Goal: Information Seeking & Learning: Learn about a topic

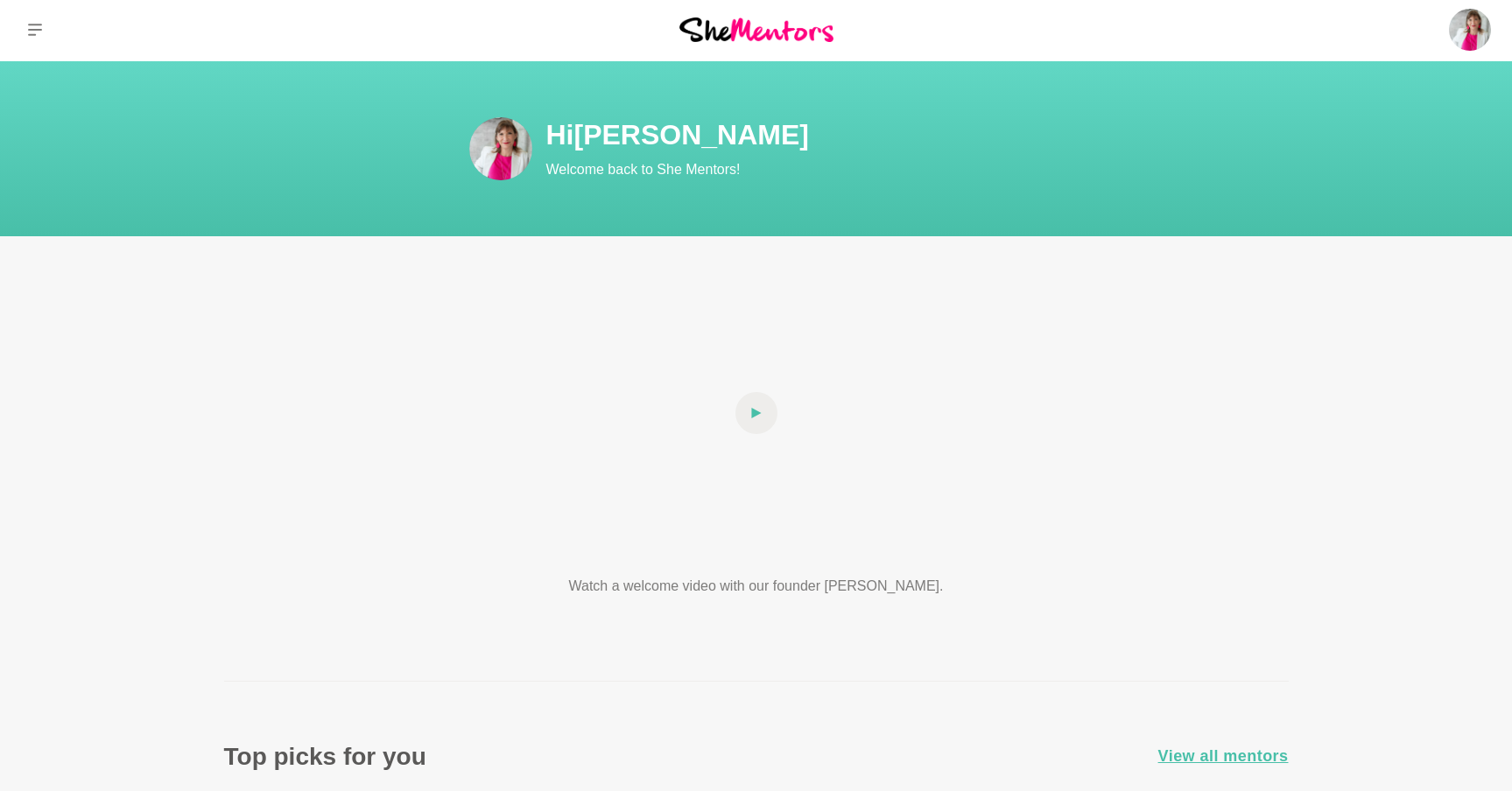
scroll to position [4, 0]
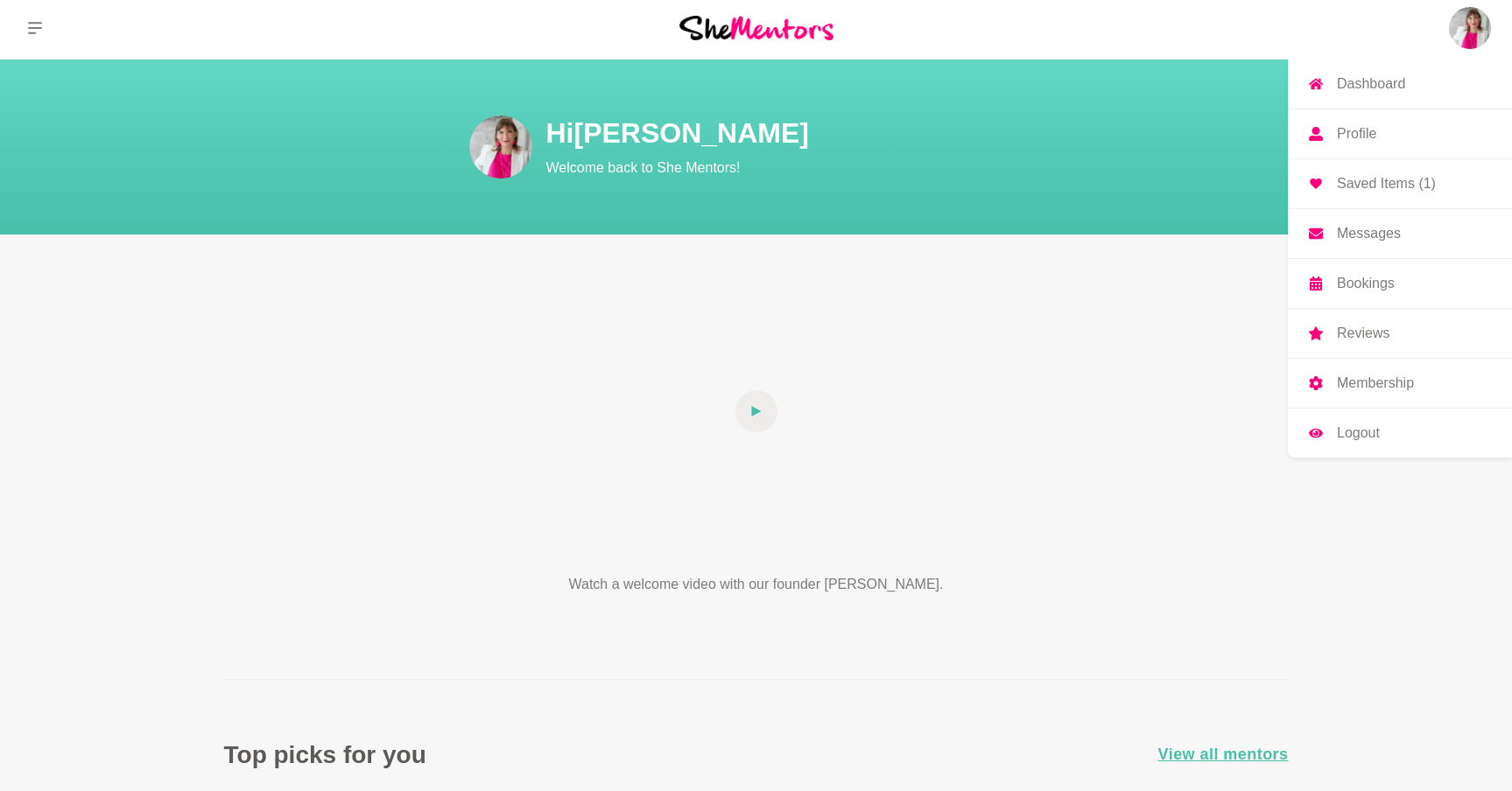
click at [1409, 182] on p "Saved Items (1)" at bounding box center [1386, 184] width 99 height 14
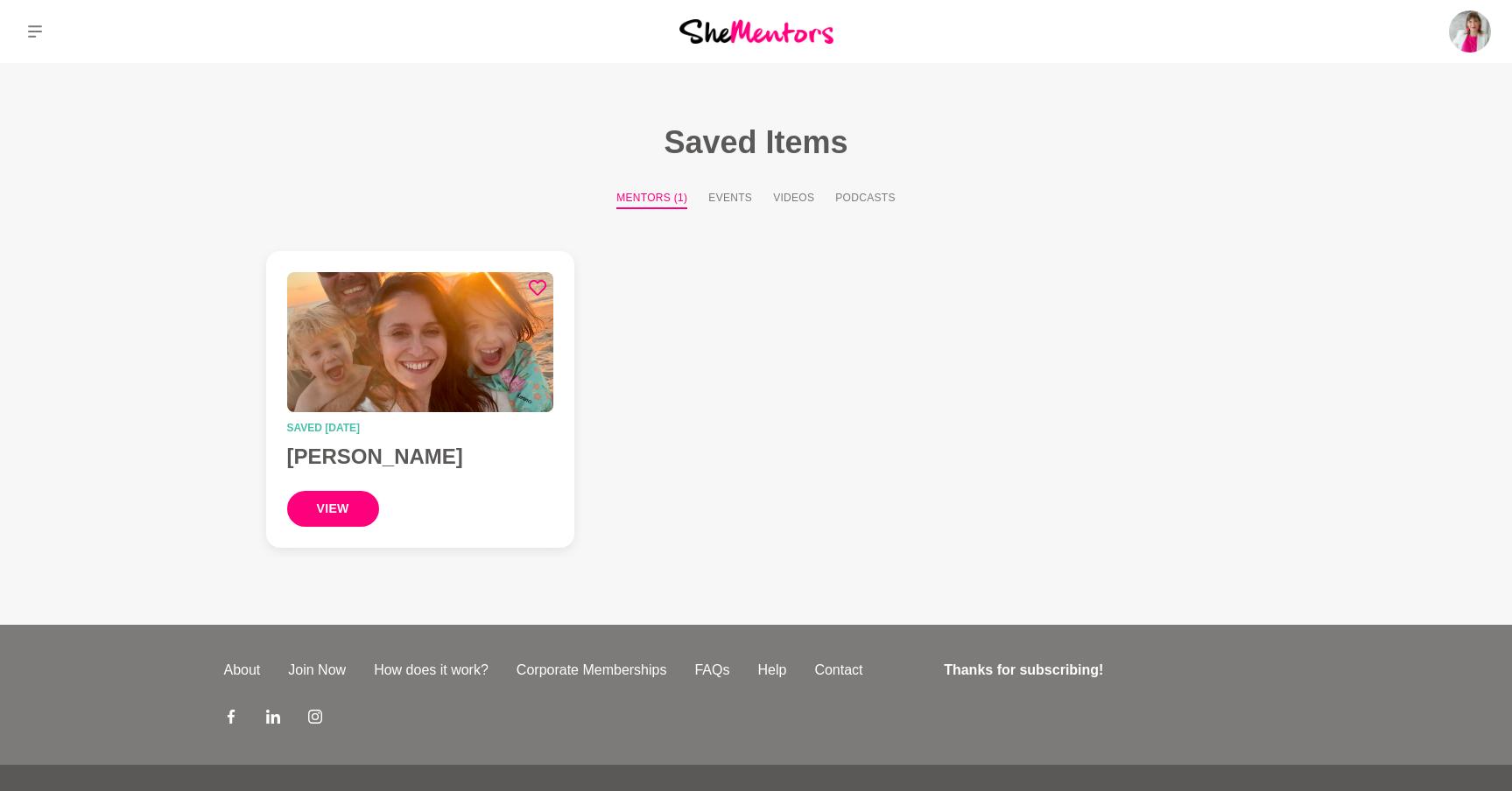
click at [344, 510] on button "view" at bounding box center [332, 508] width 92 height 36
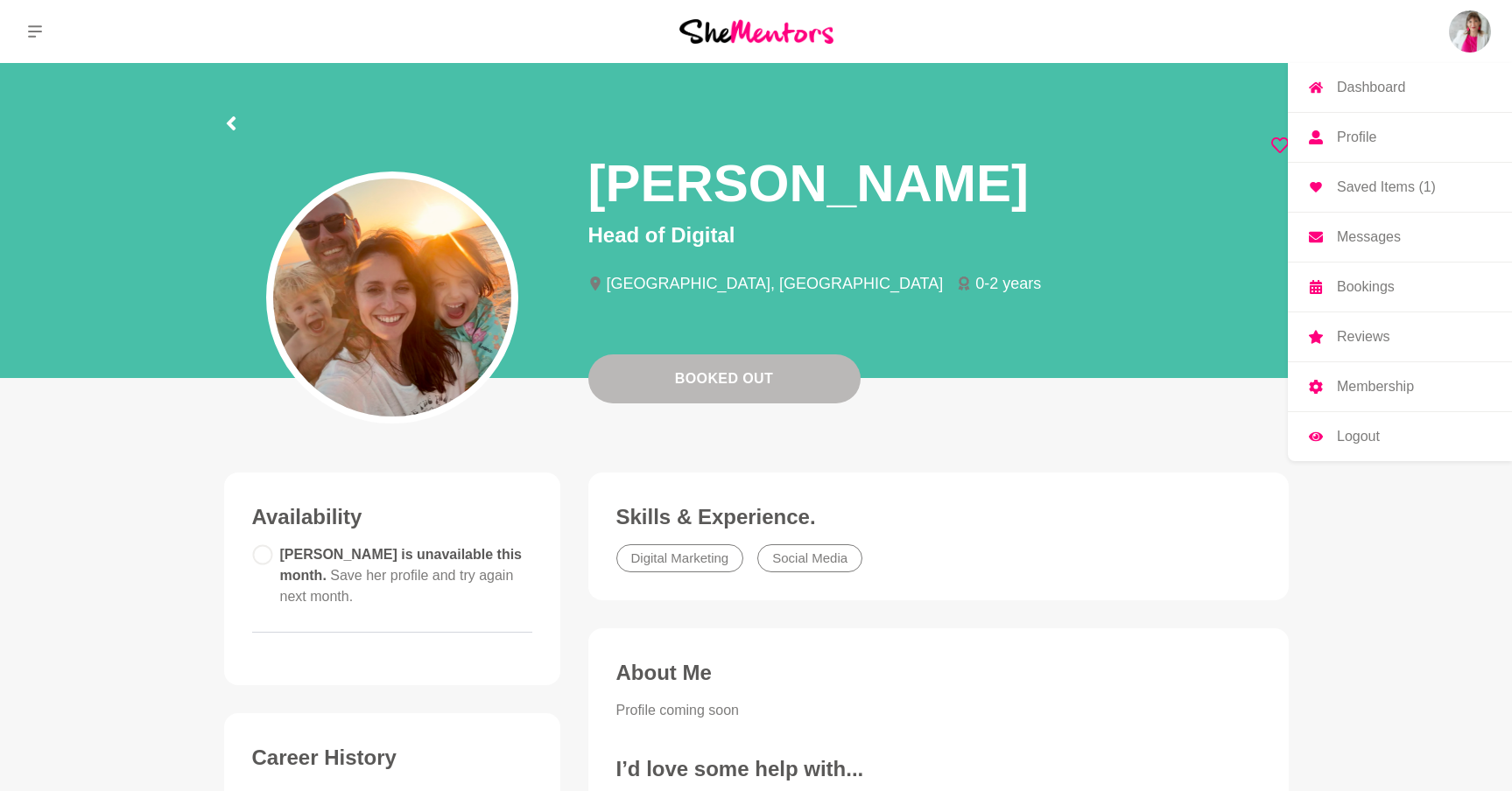
click at [1475, 26] on img at bounding box center [1469, 31] width 42 height 42
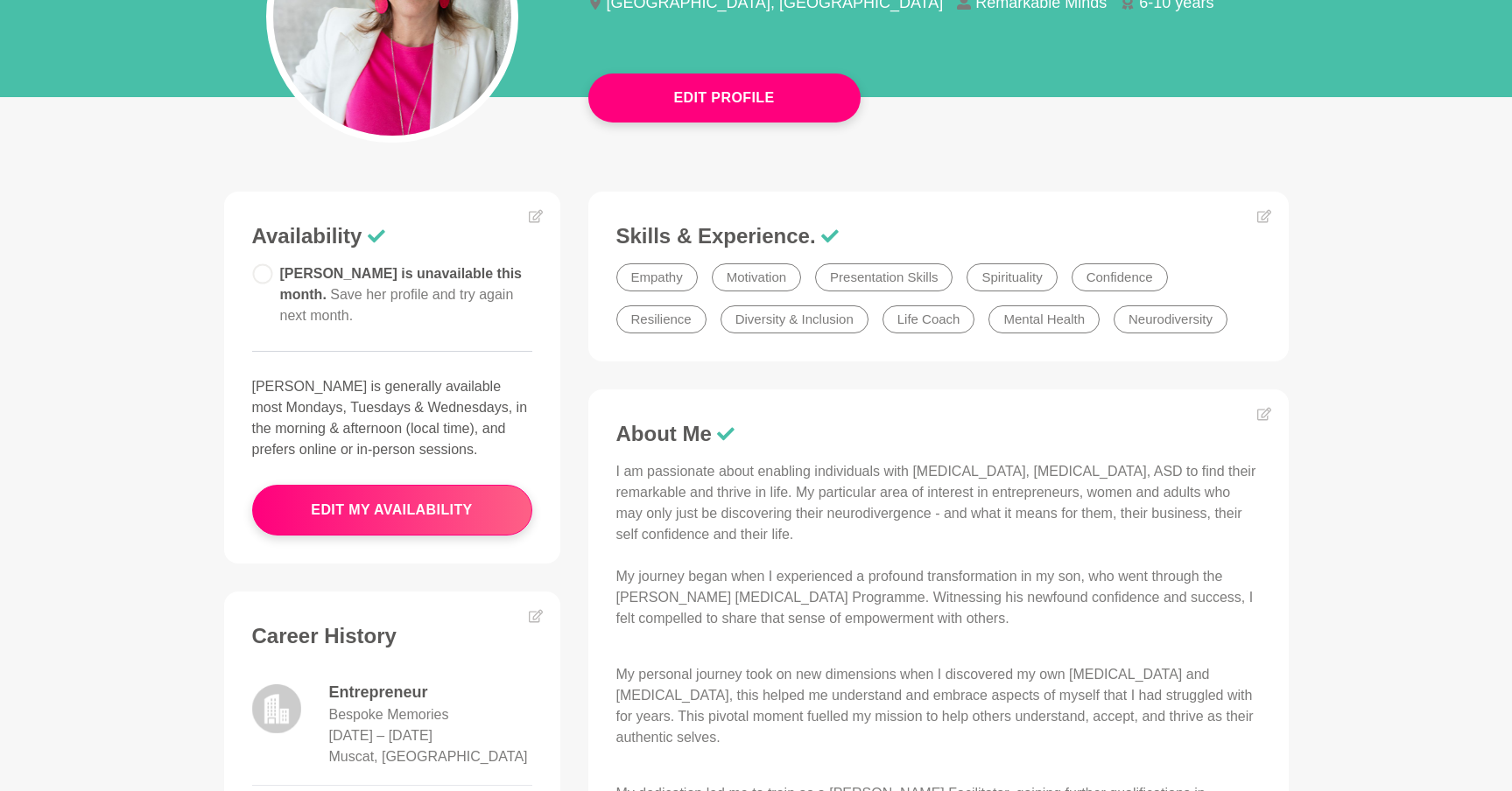
scroll to position [276, 0]
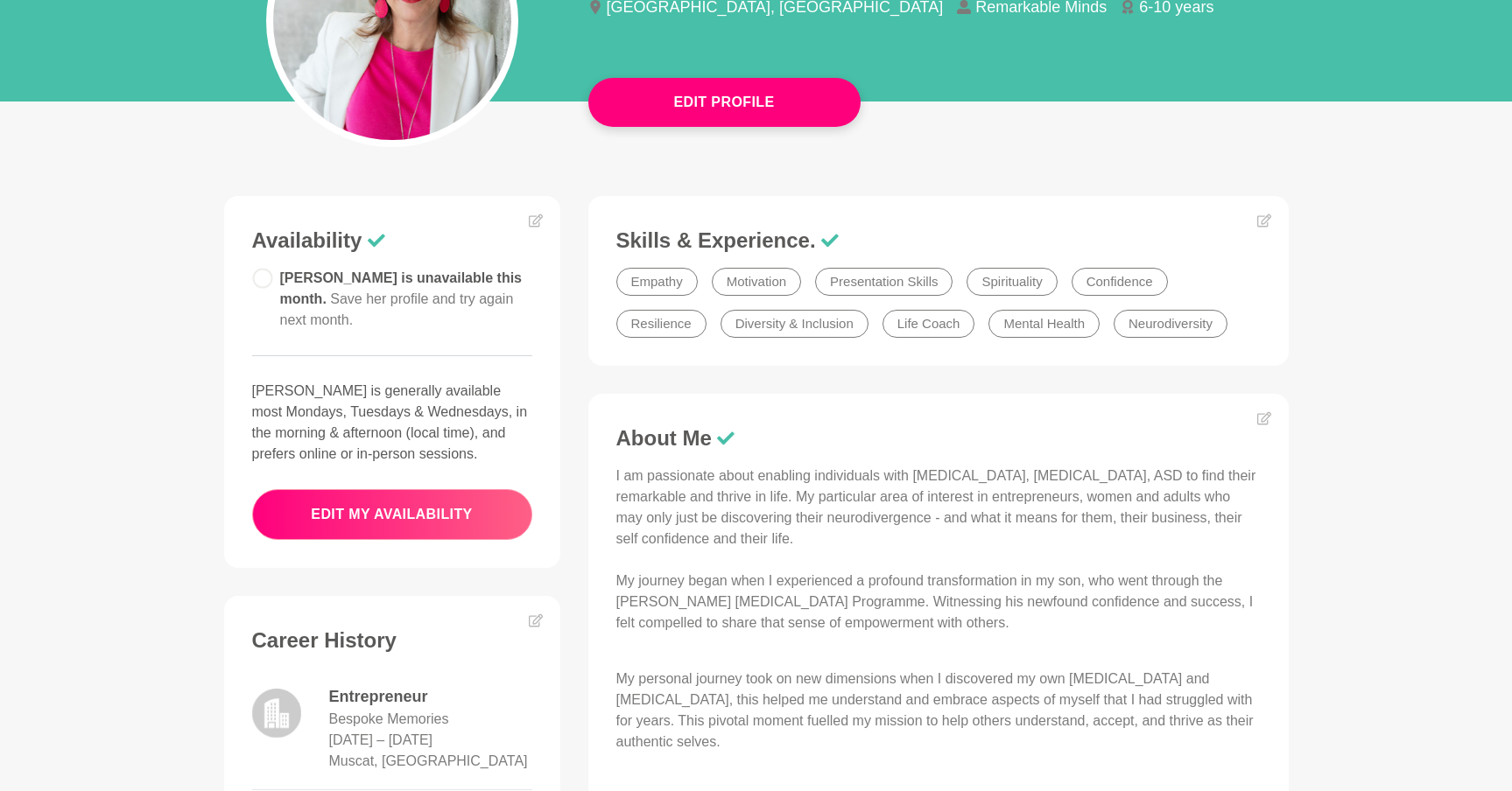
click at [390, 509] on button "edit my availability" at bounding box center [392, 515] width 280 height 51
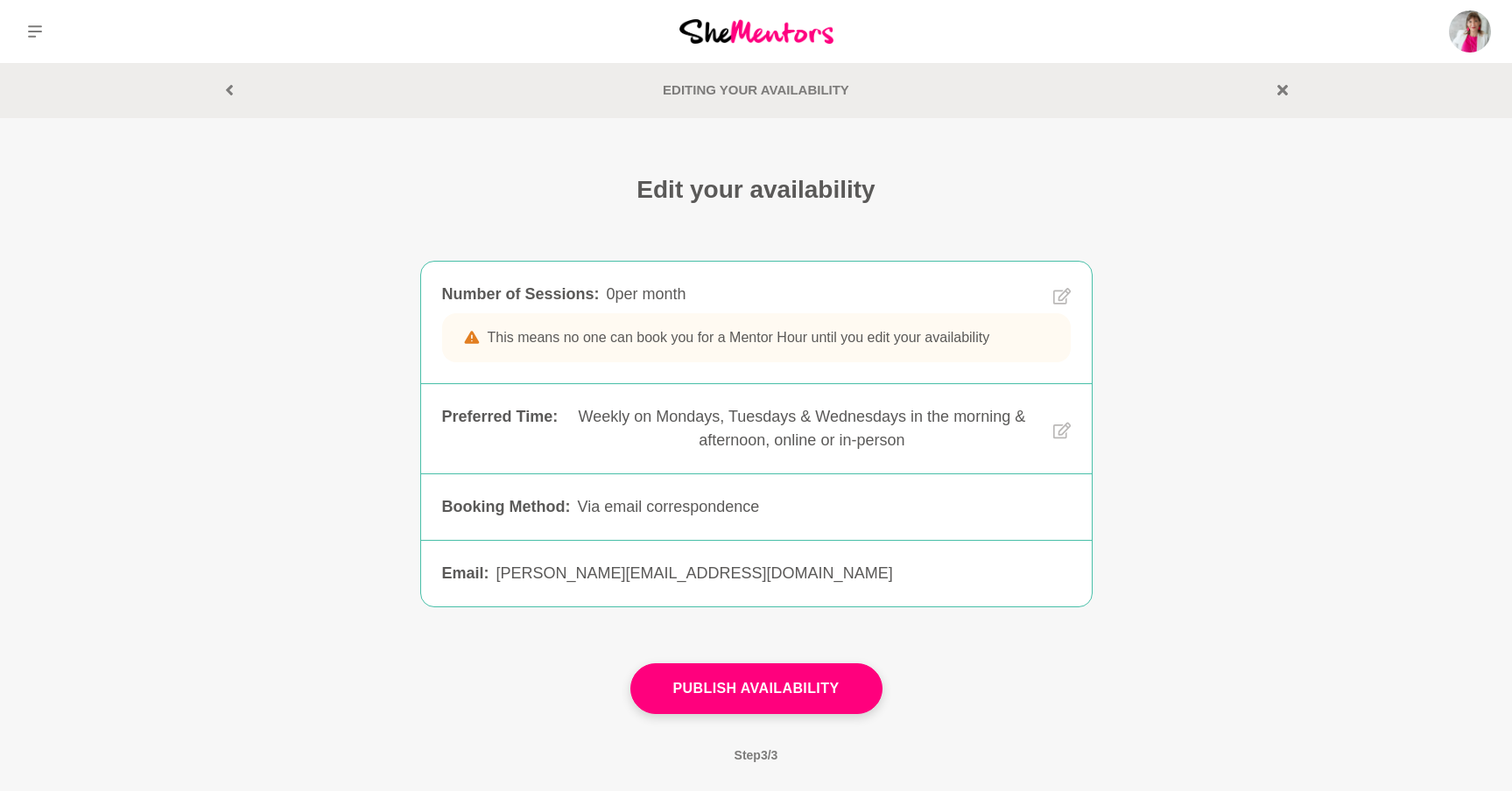
click at [728, 339] on p "This means no one can book you for a Mentor Hour until you edit your availabili…" at bounding box center [756, 337] width 629 height 49
click at [745, 443] on div "Weekly on Mondays, Tuesdays & Wednesdays in the morning & afternoon, online or …" at bounding box center [802, 429] width 473 height 47
click at [230, 91] on icon at bounding box center [229, 90] width 11 height 11
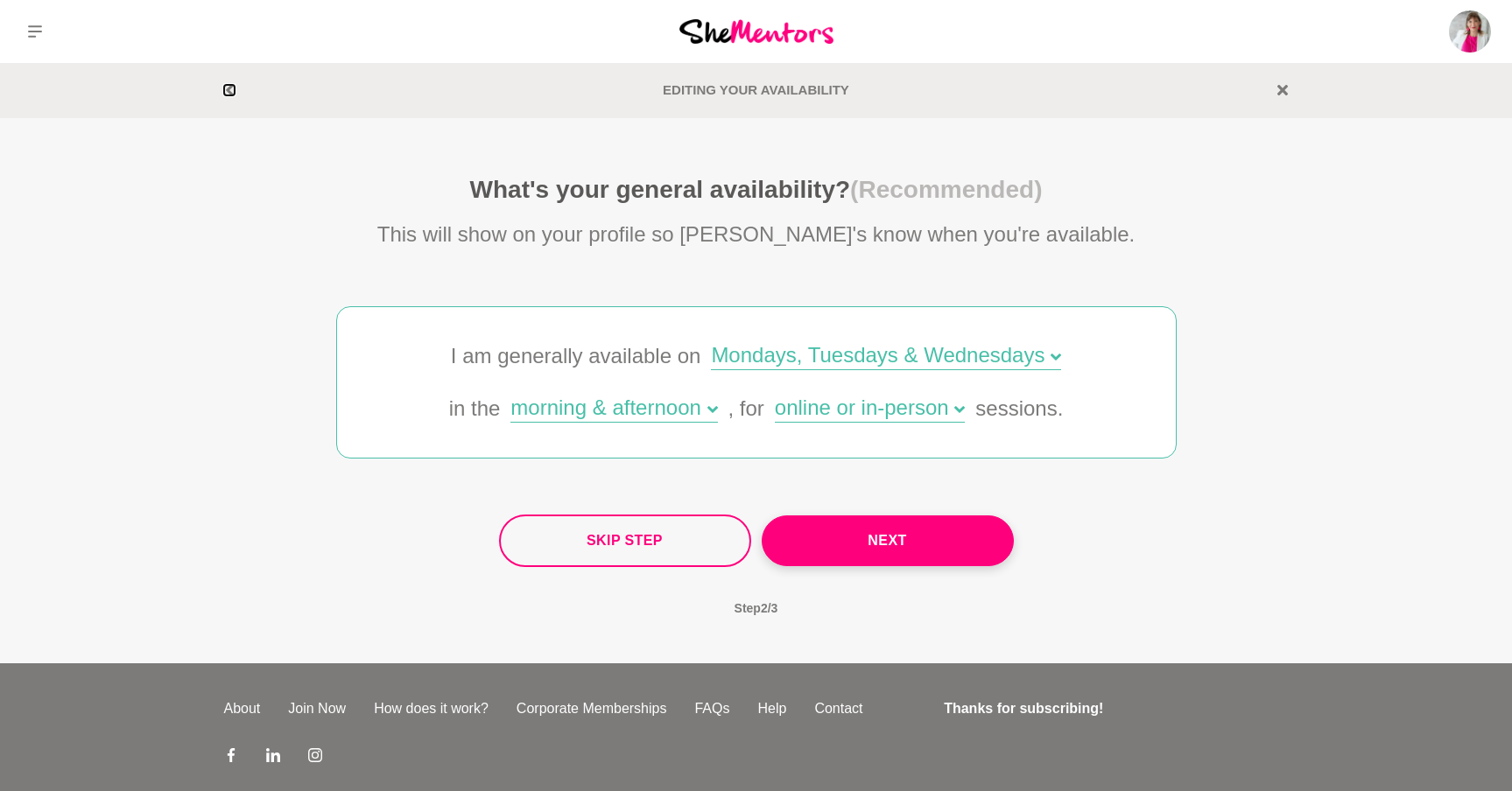
click at [226, 91] on icon at bounding box center [229, 90] width 11 height 11
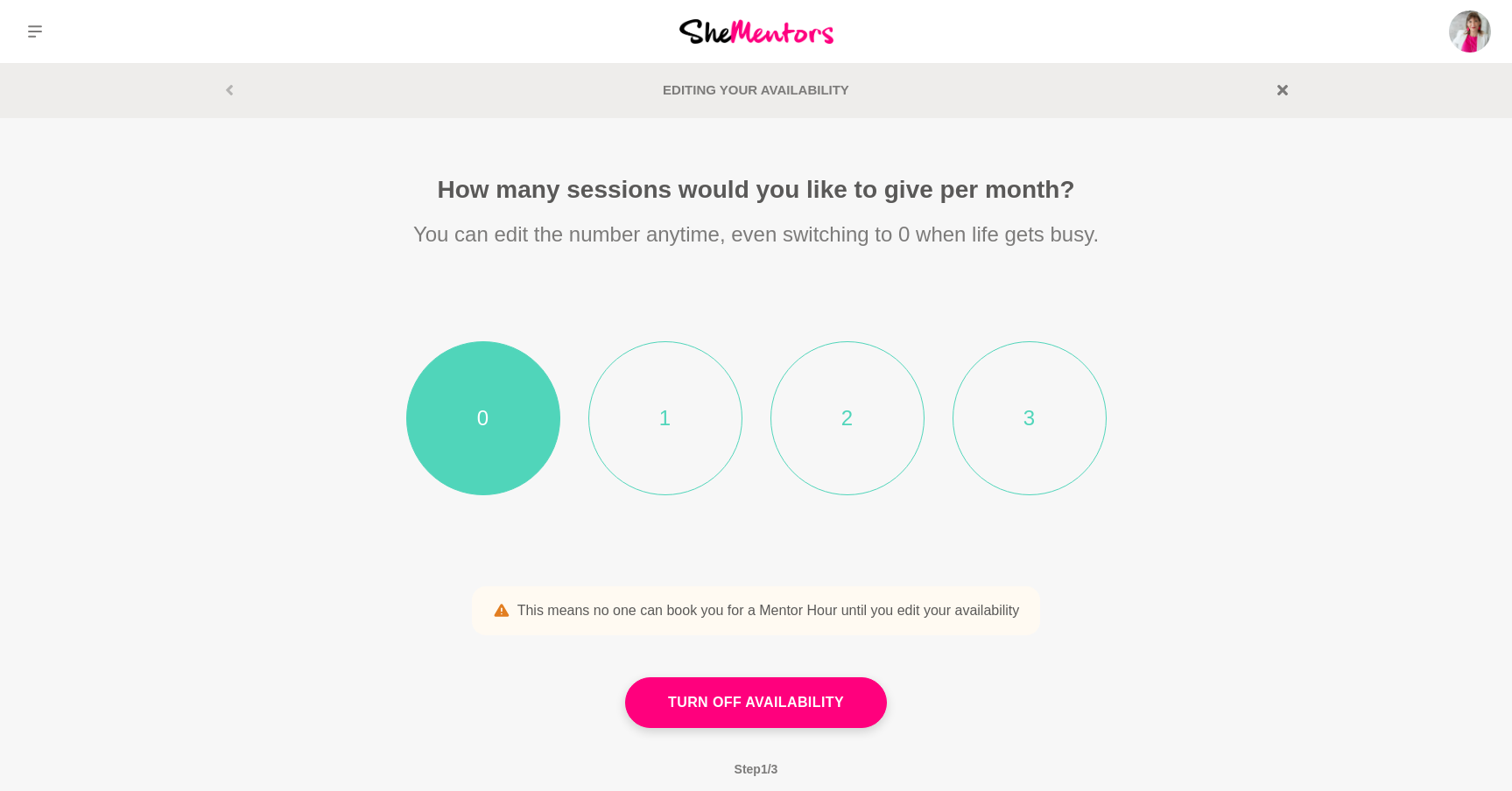
click at [873, 410] on li "2" at bounding box center [846, 417] width 154 height 154
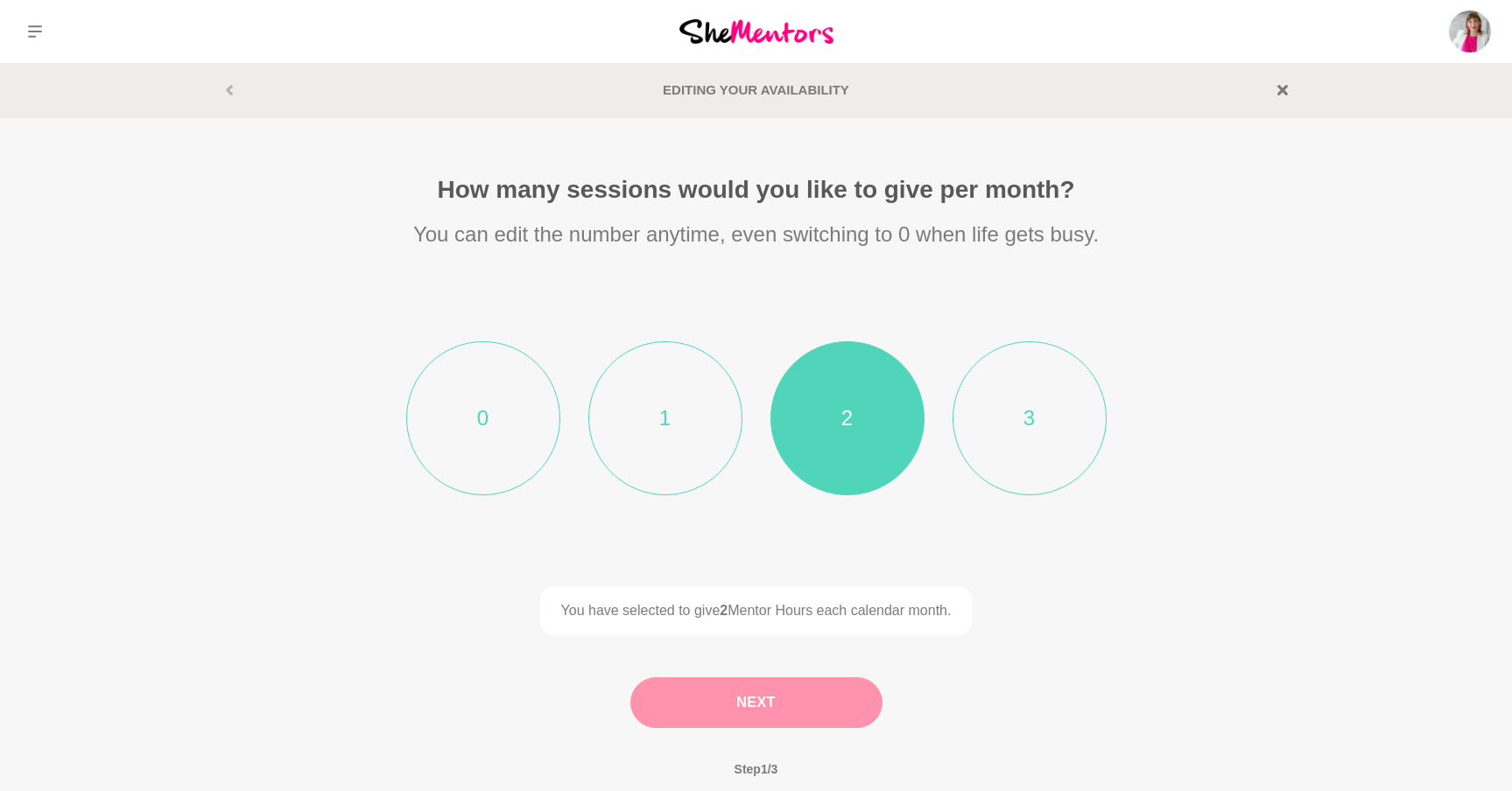
click at [786, 686] on button "Next" at bounding box center [756, 702] width 252 height 51
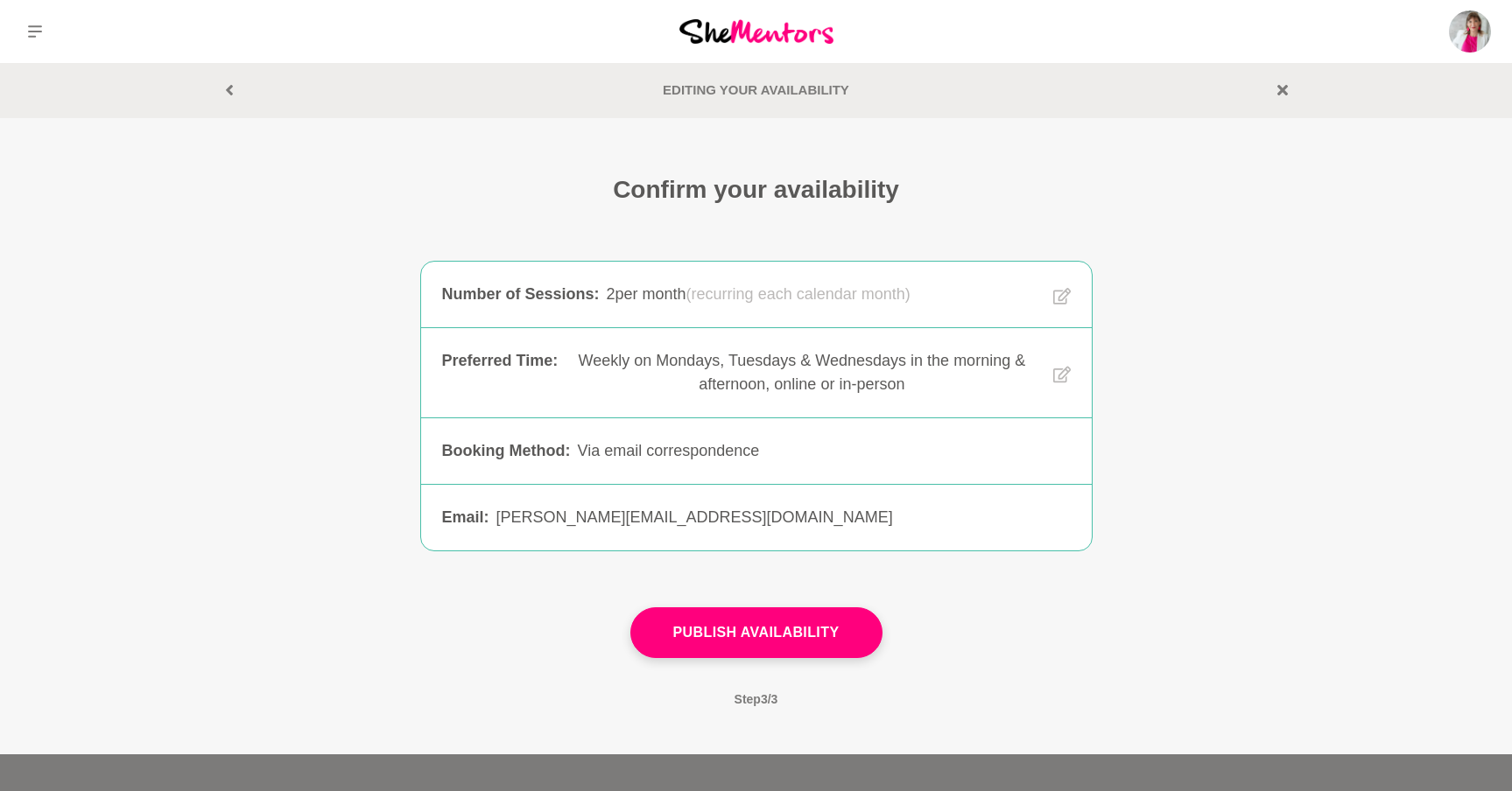
click at [774, 640] on button "Publish Availability" at bounding box center [756, 633] width 252 height 51
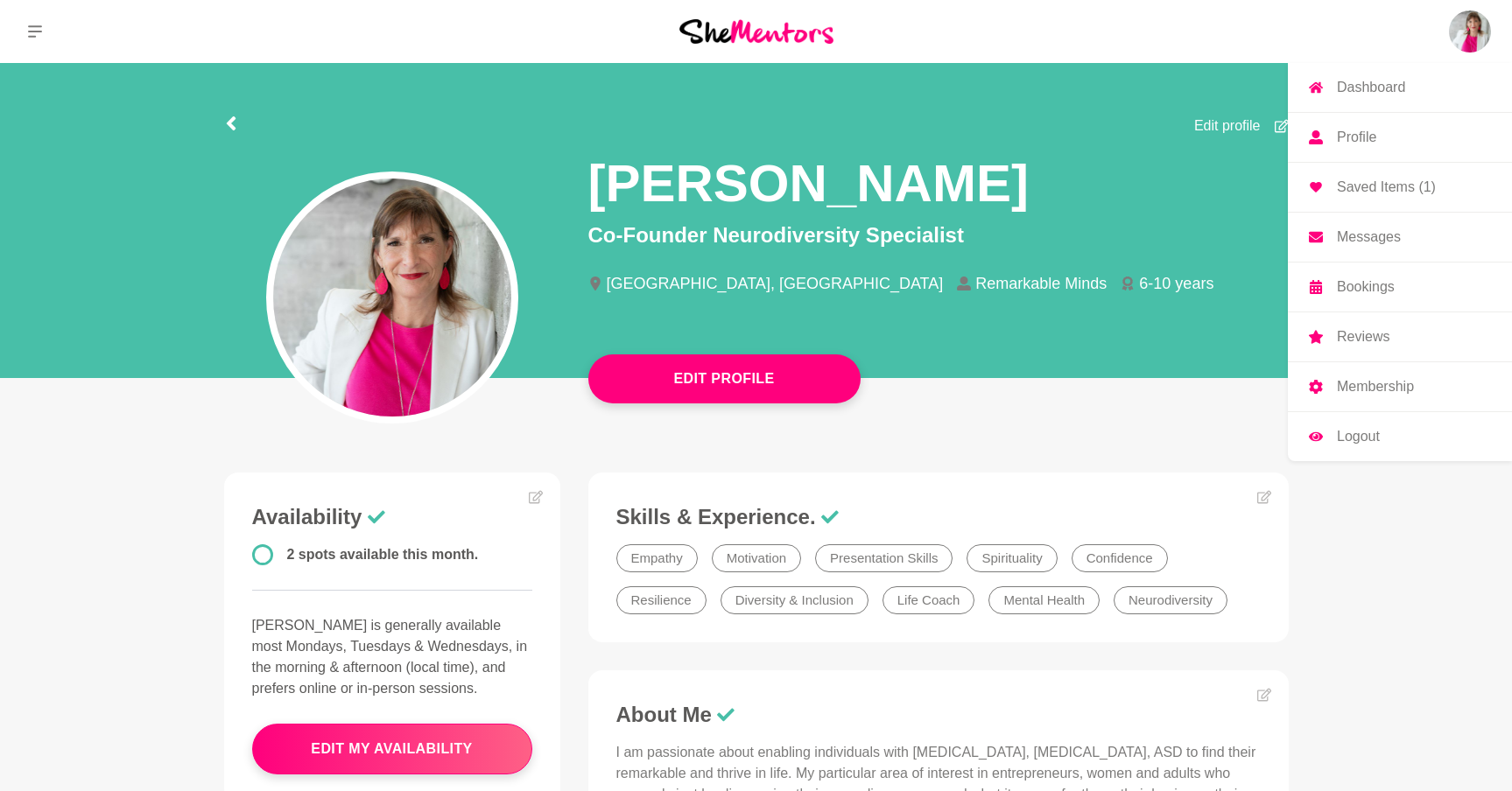
click at [1382, 80] on p "Dashboard" at bounding box center [1371, 87] width 69 height 14
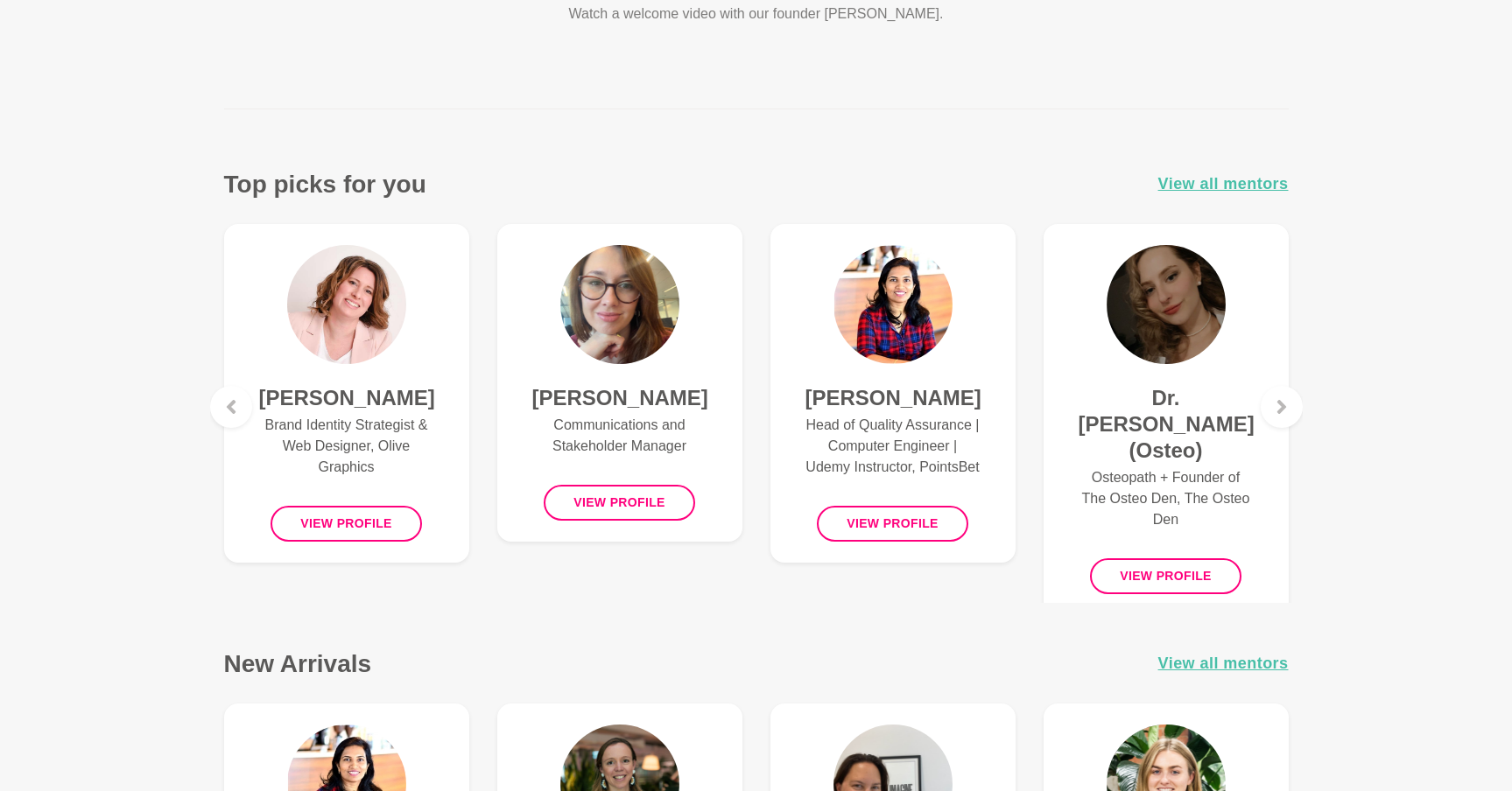
scroll to position [634, 0]
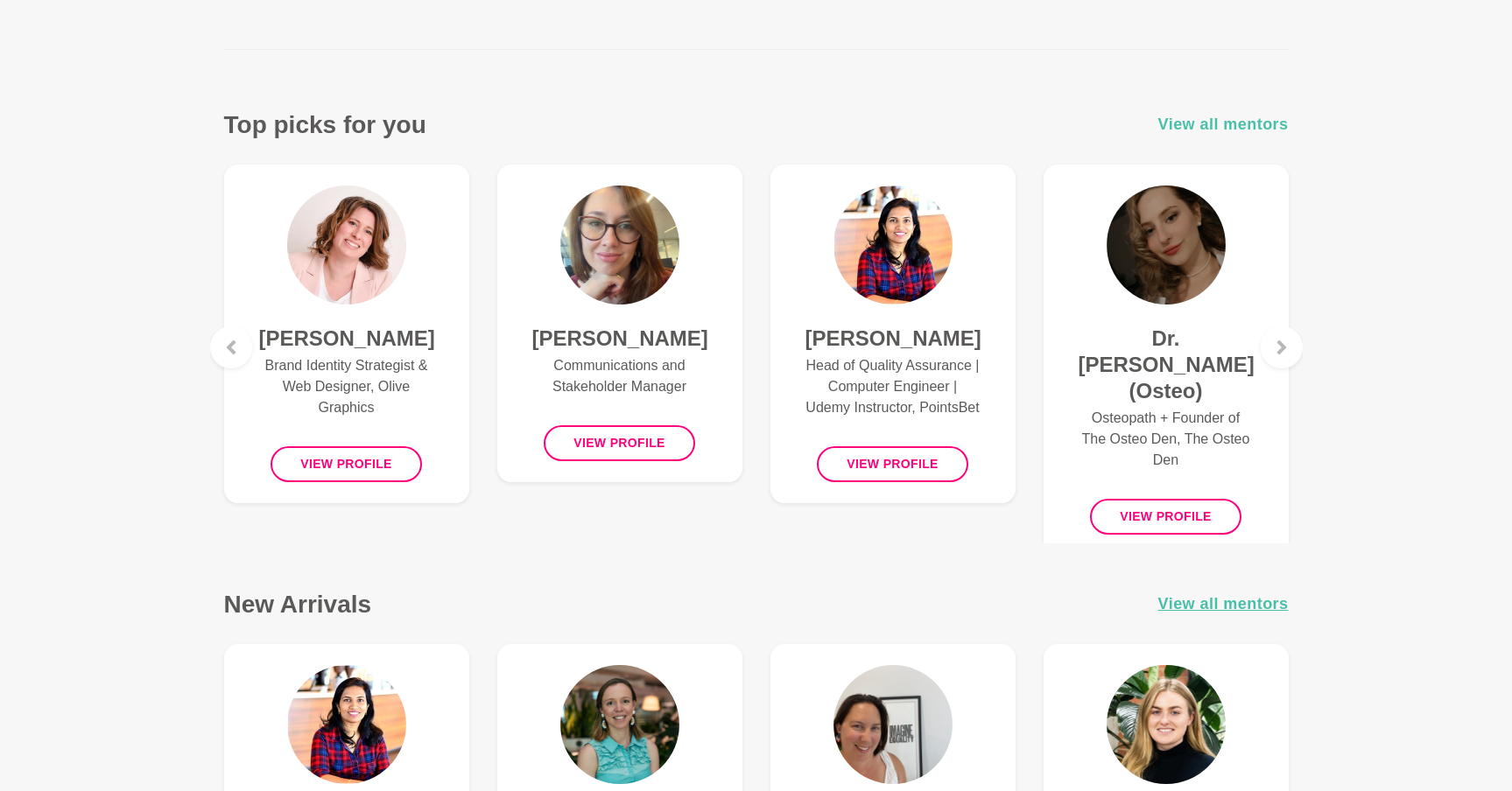
click at [1229, 123] on span "View all mentors" at bounding box center [1223, 125] width 130 height 25
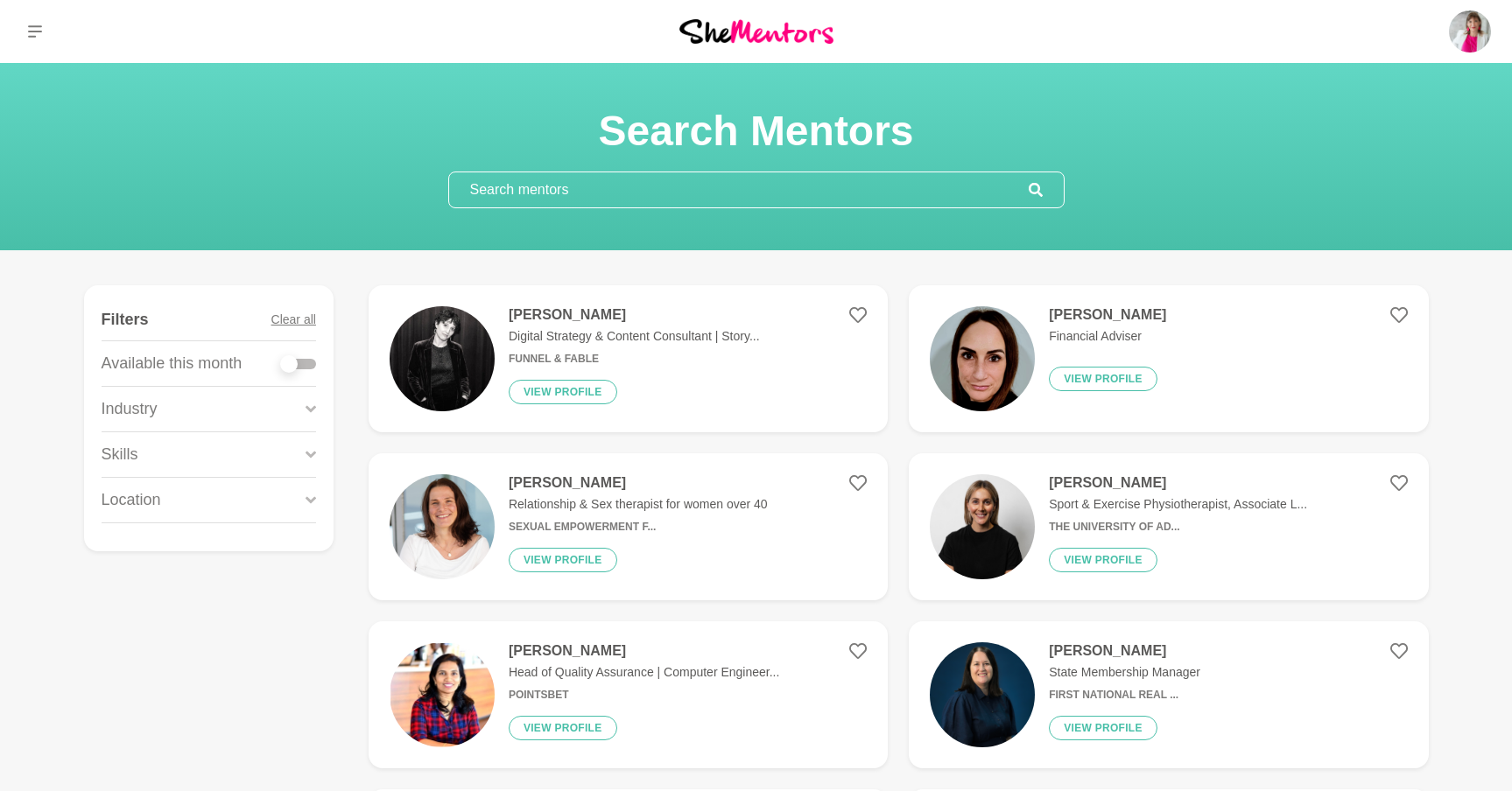
click at [475, 195] on input "text" at bounding box center [739, 190] width 580 height 35
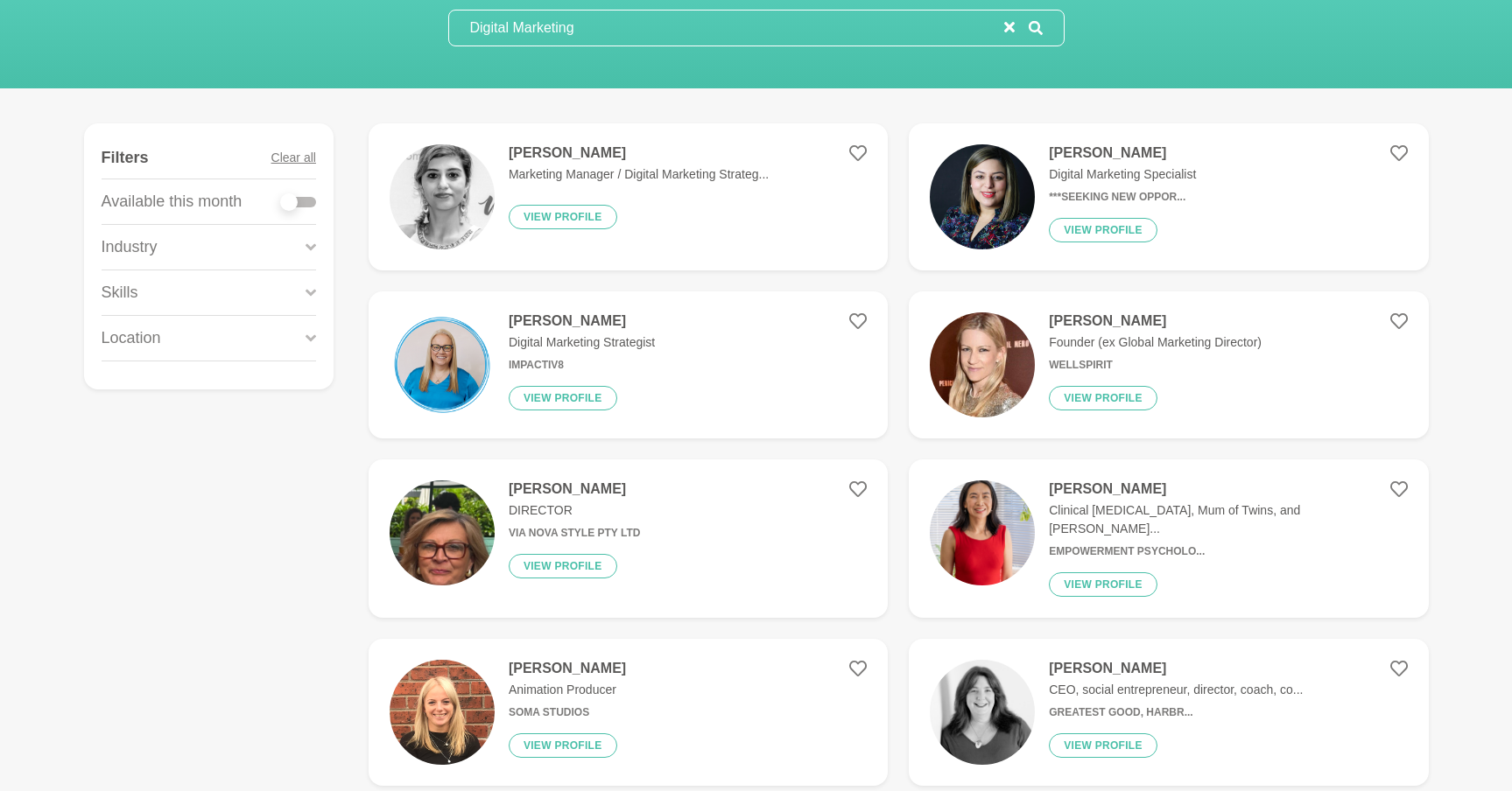
scroll to position [161, 0]
type input "Digital Marketing"
click at [1117, 318] on h4 "[PERSON_NAME]" at bounding box center [1155, 322] width 213 height 17
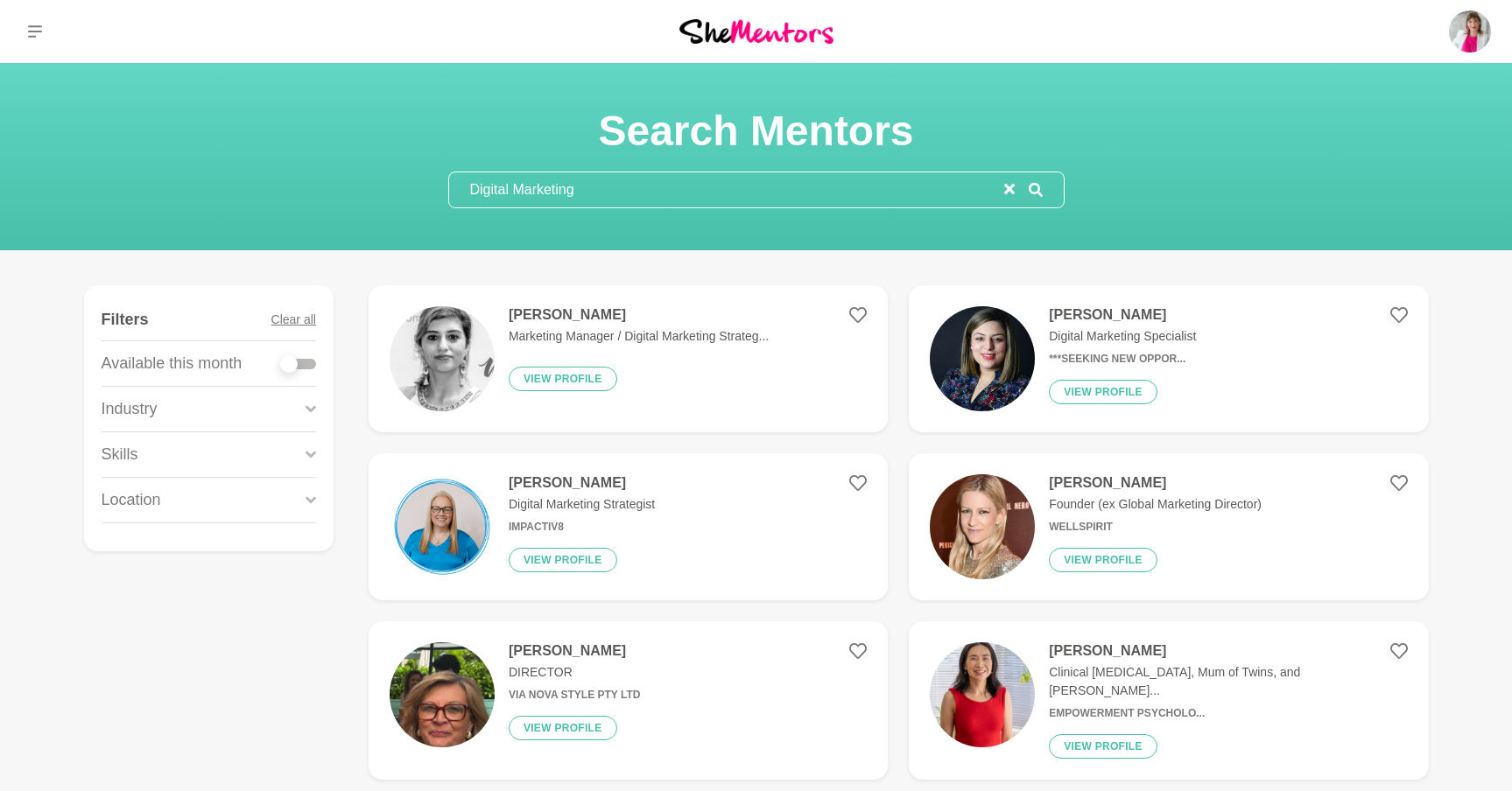
click at [314, 445] on icon at bounding box center [310, 455] width 11 height 23
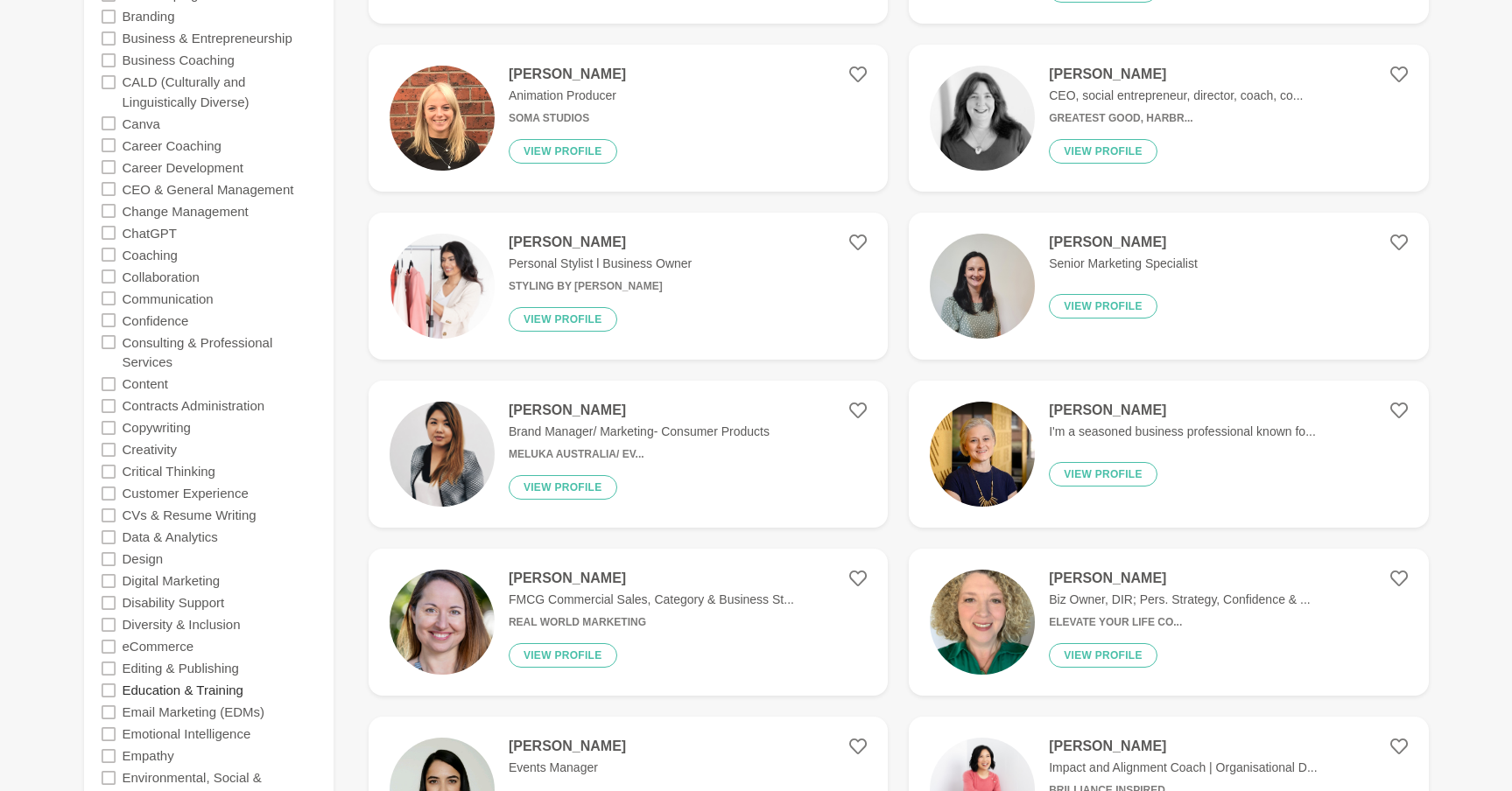
scroll to position [768, 0]
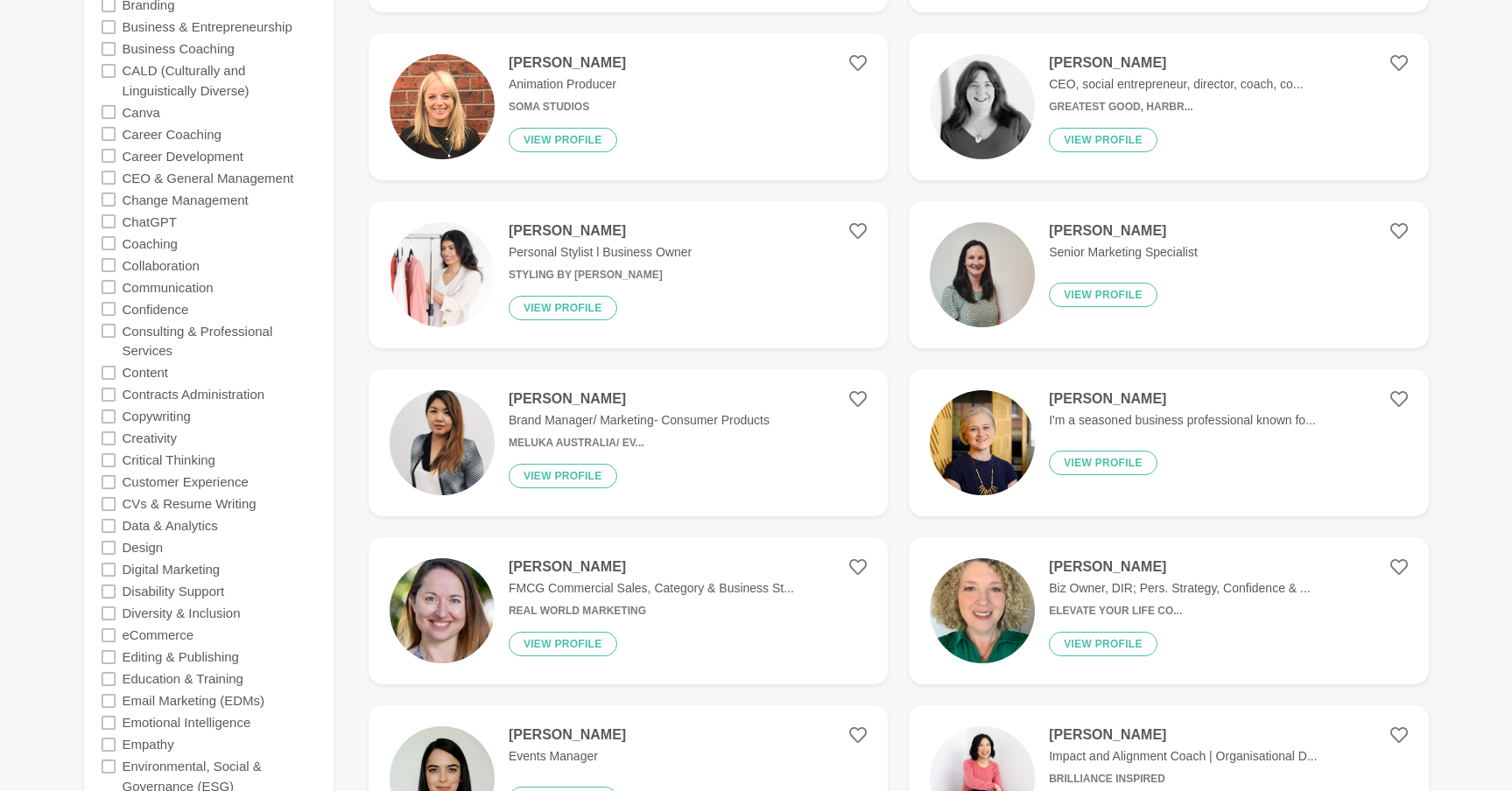
click at [111, 565] on icon at bounding box center [108, 570] width 14 height 14
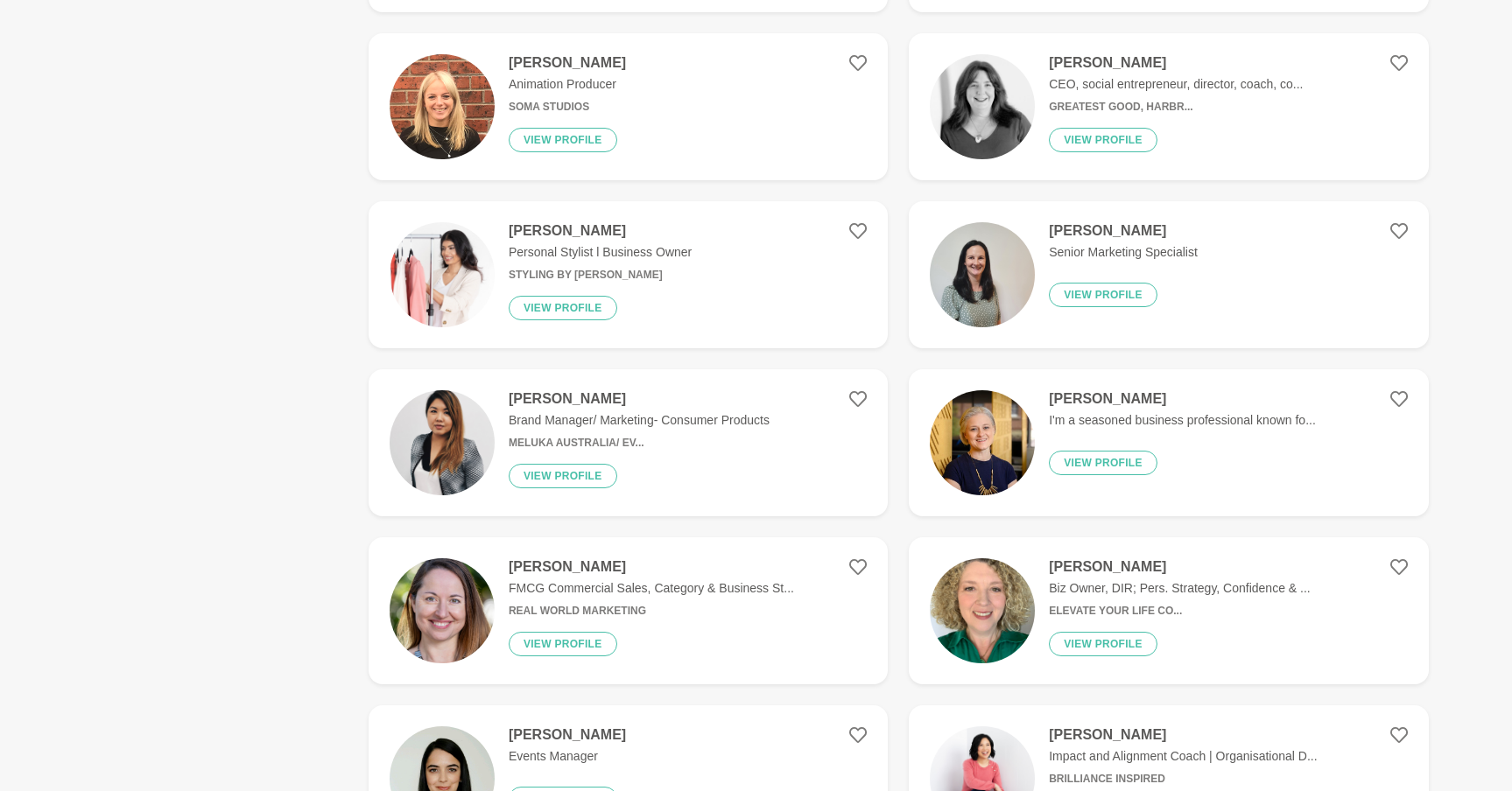
scroll to position [0, 0]
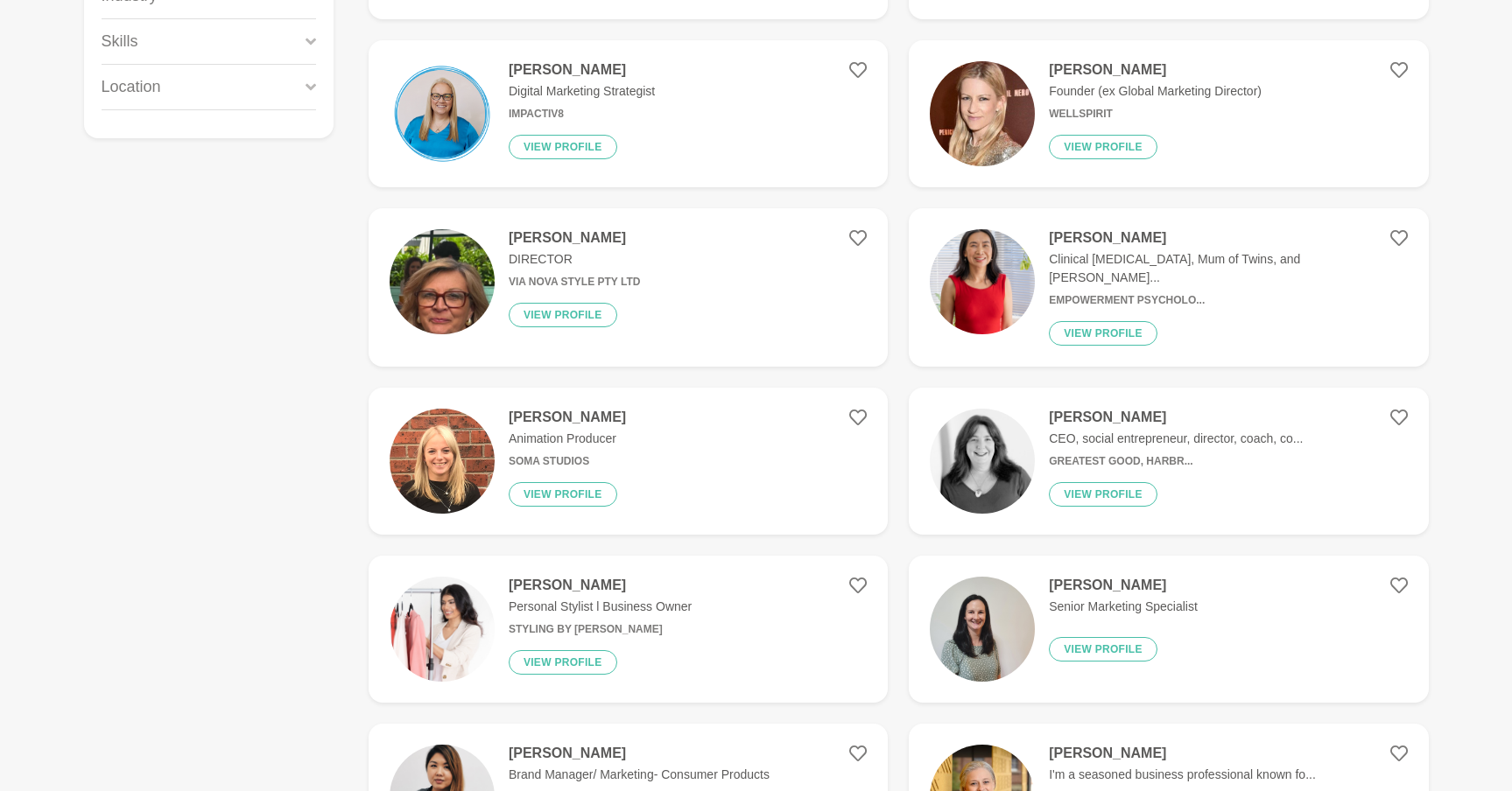
scroll to position [429, 0]
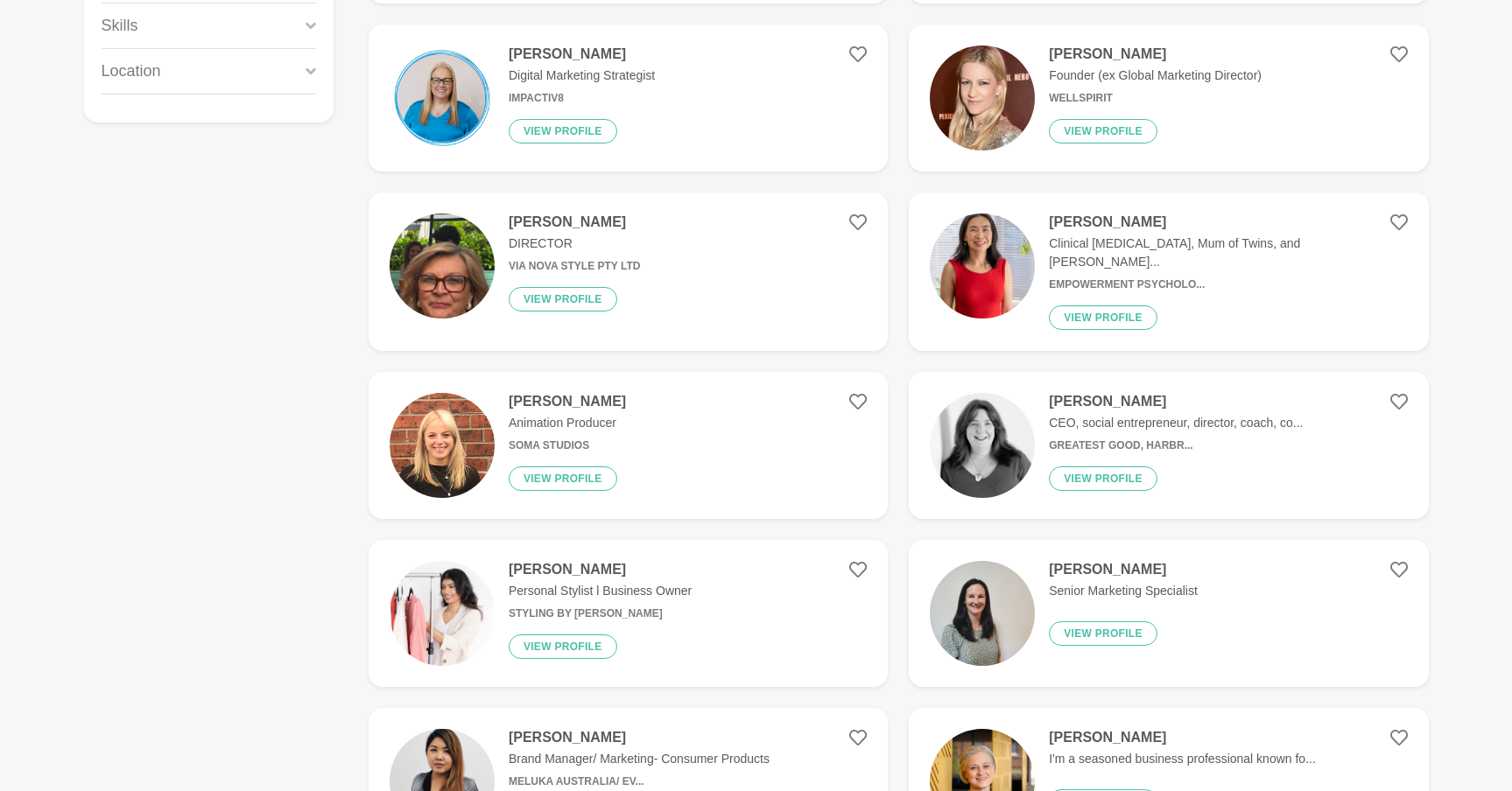
click at [1094, 393] on h4 "[PERSON_NAME]" at bounding box center [1176, 402] width 254 height 17
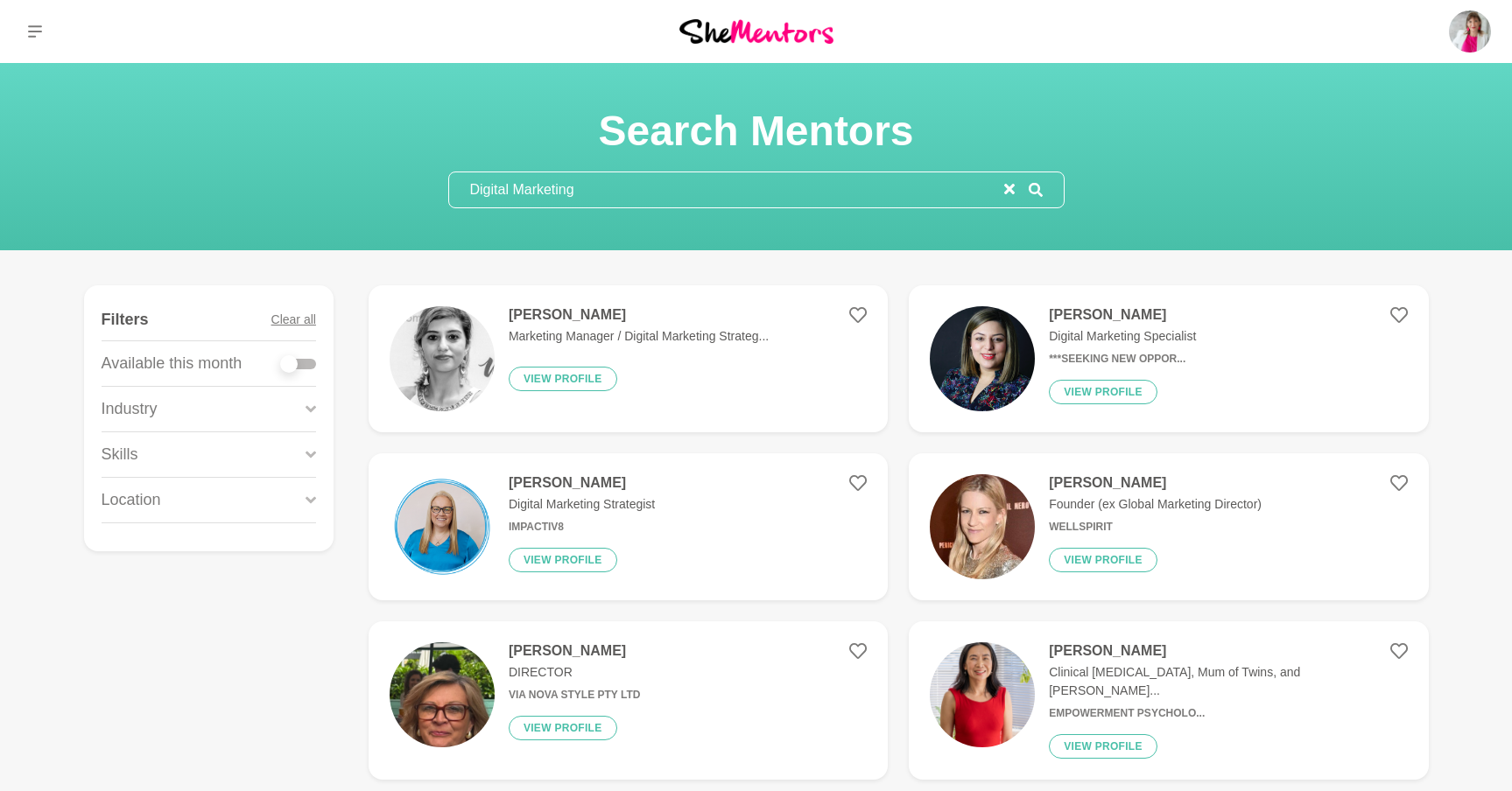
click at [311, 400] on icon at bounding box center [310, 409] width 11 height 23
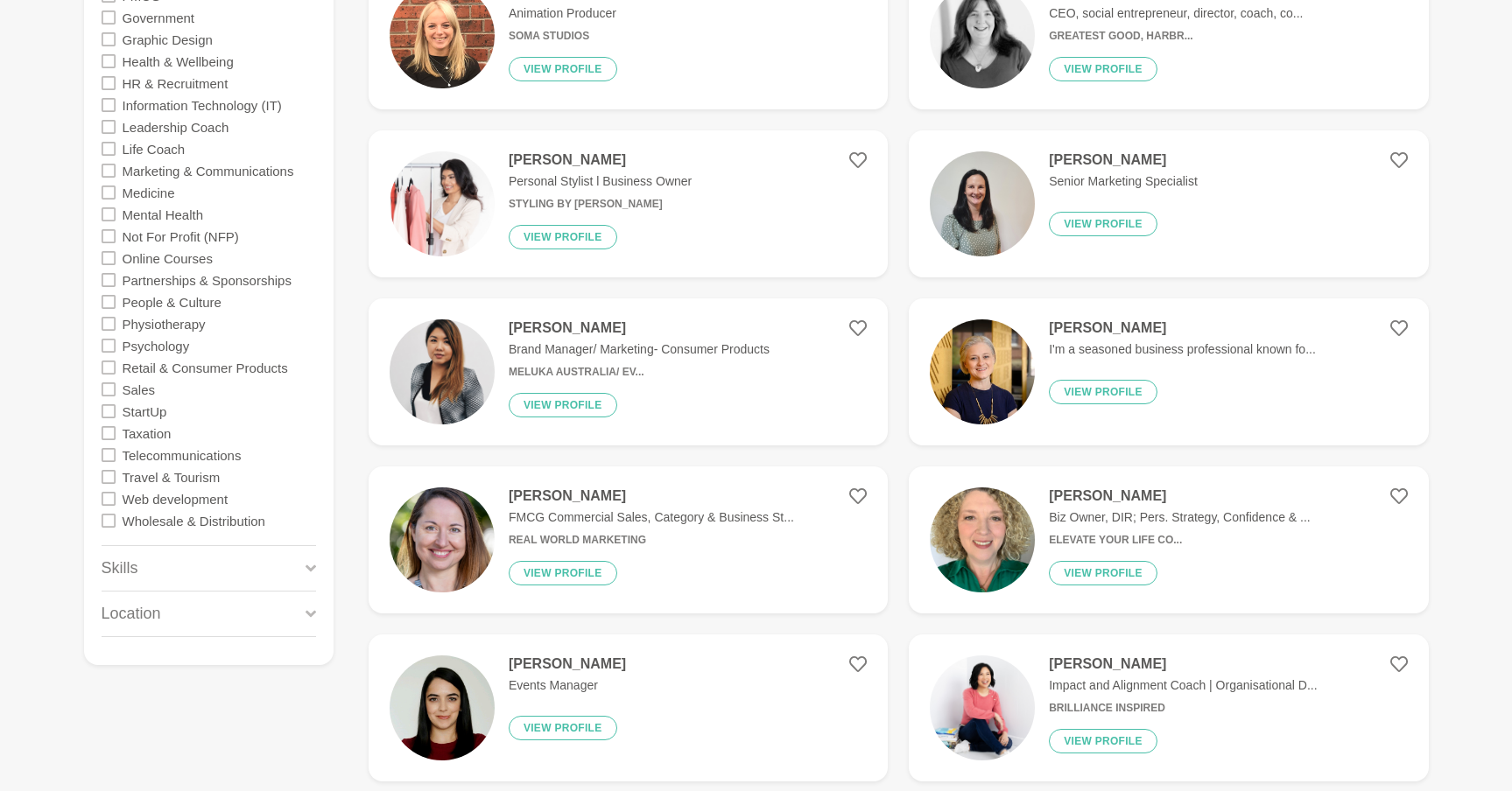
scroll to position [817, 0]
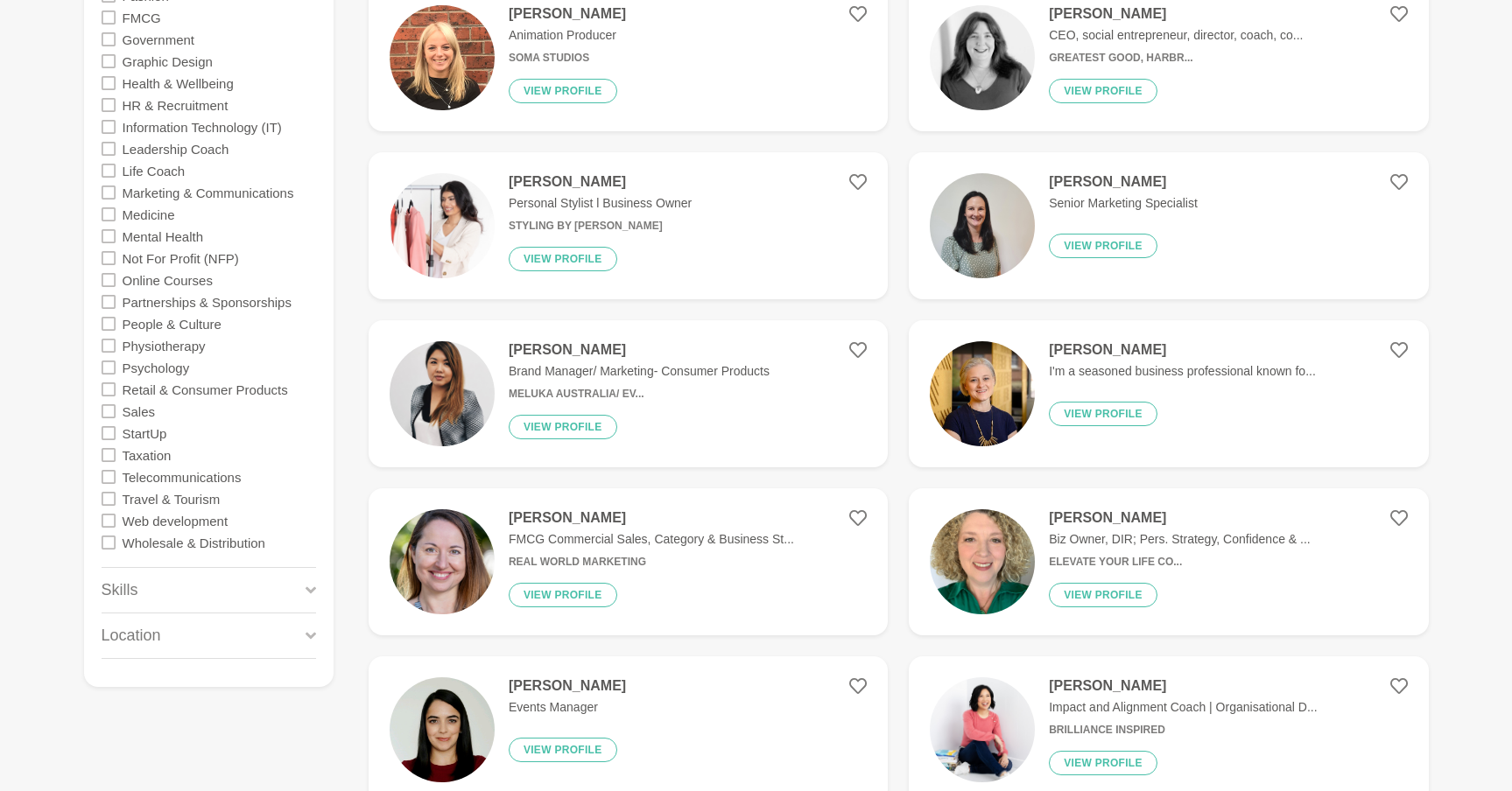
click at [110, 193] on icon at bounding box center [108, 192] width 14 height 14
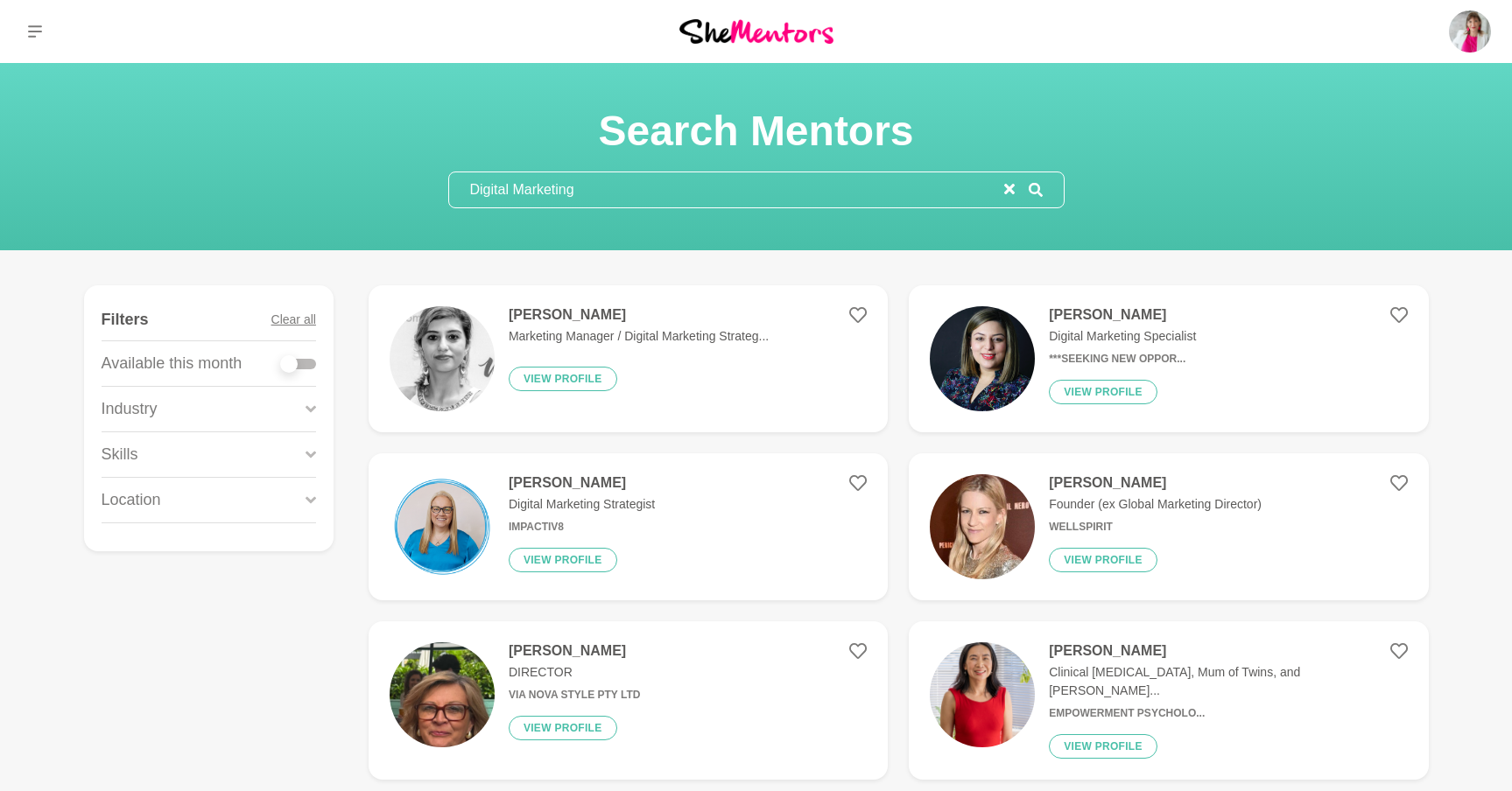
click at [294, 366] on div at bounding box center [289, 364] width 17 height 17
checkbox input "true"
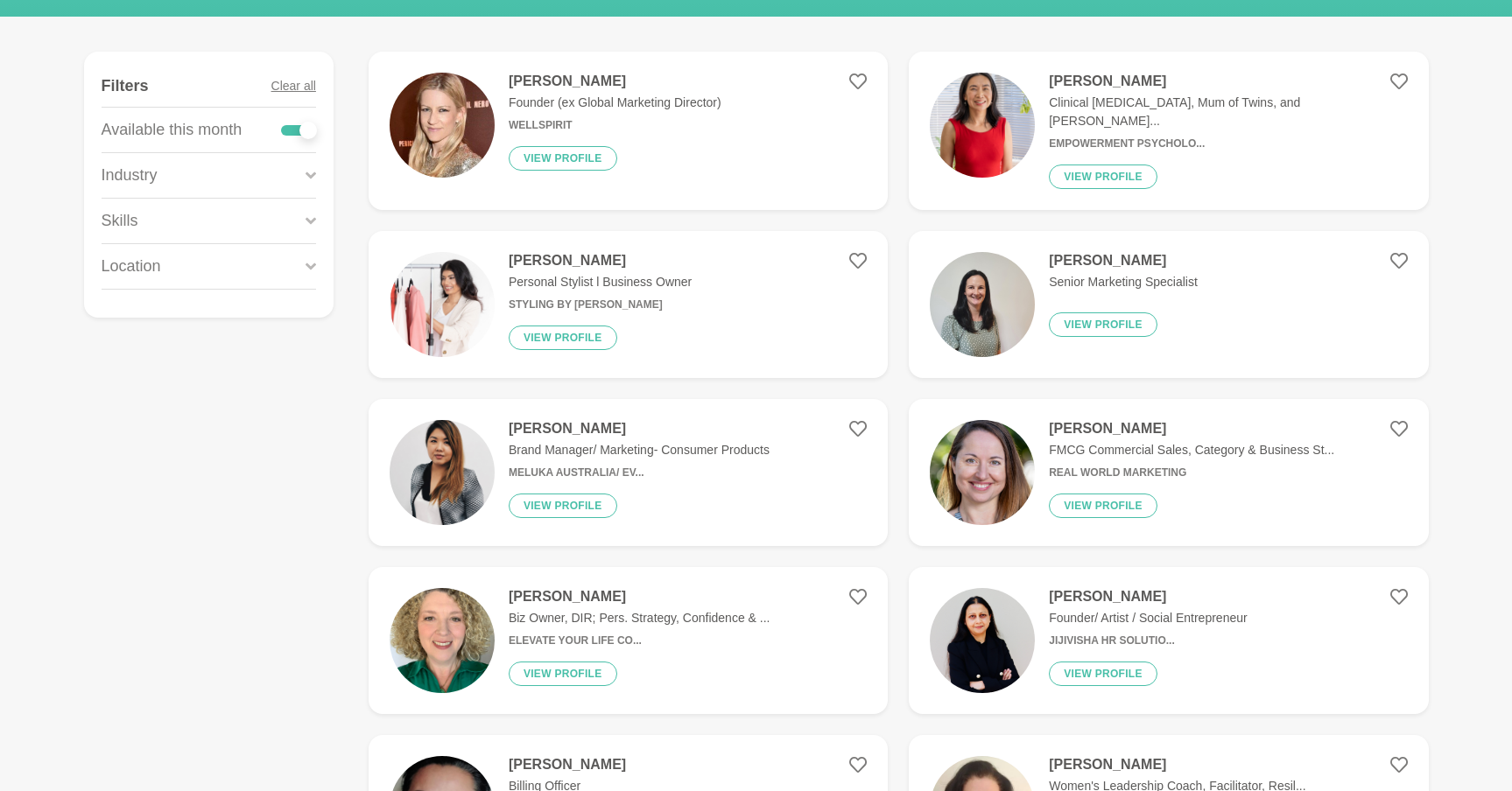
scroll to position [236, 0]
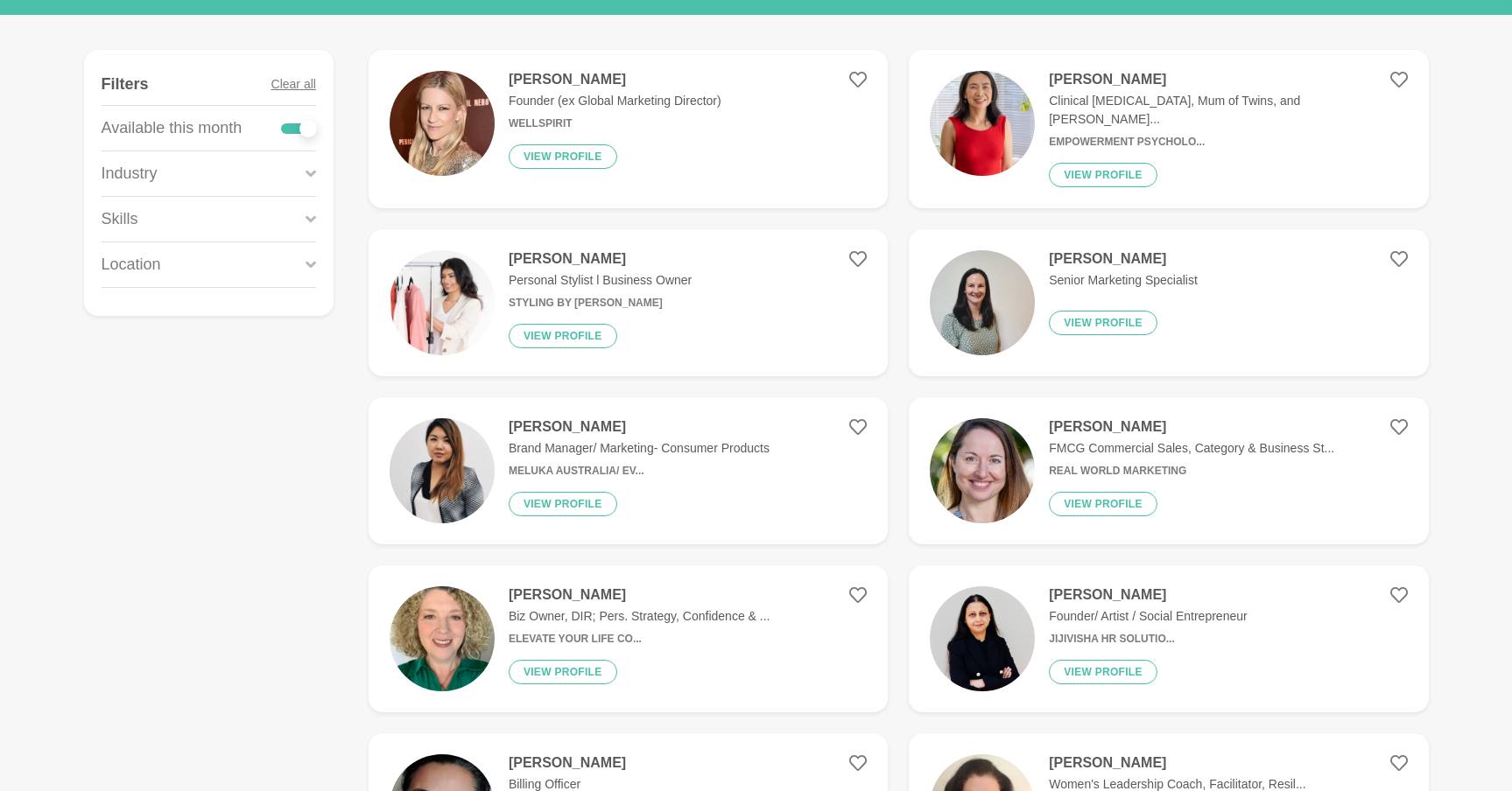
click at [1094, 439] on p "FMCG Commercial Sales, Category & Business St..." at bounding box center [1191, 448] width 285 height 18
